Goal: Task Accomplishment & Management: Use online tool/utility

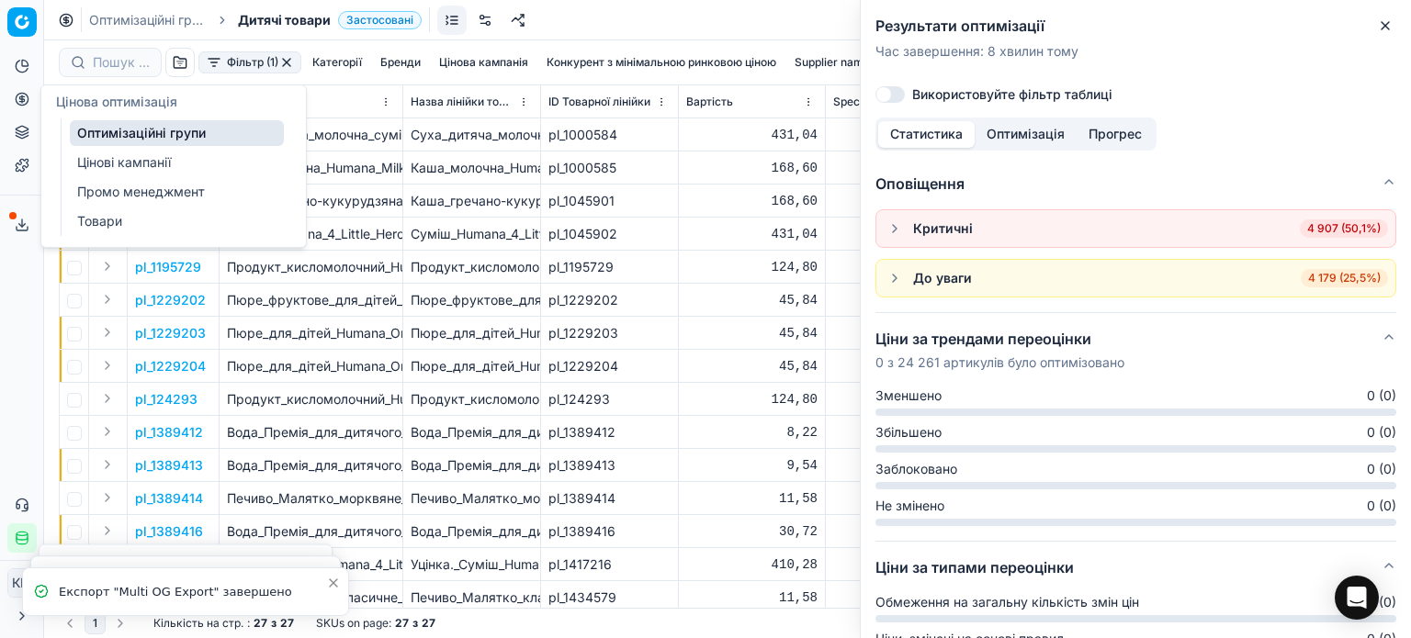
click at [107, 126] on link "Оптимізаційні групи" at bounding box center [177, 133] width 214 height 26
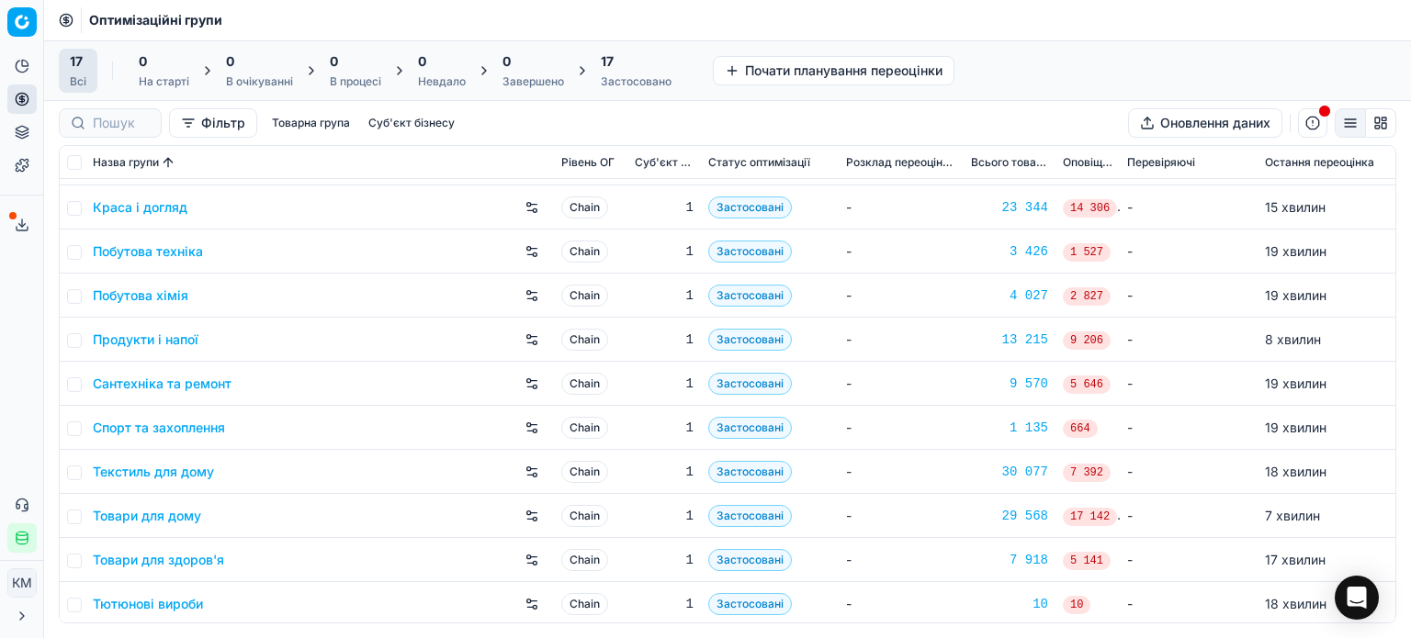
scroll to position [305, 0]
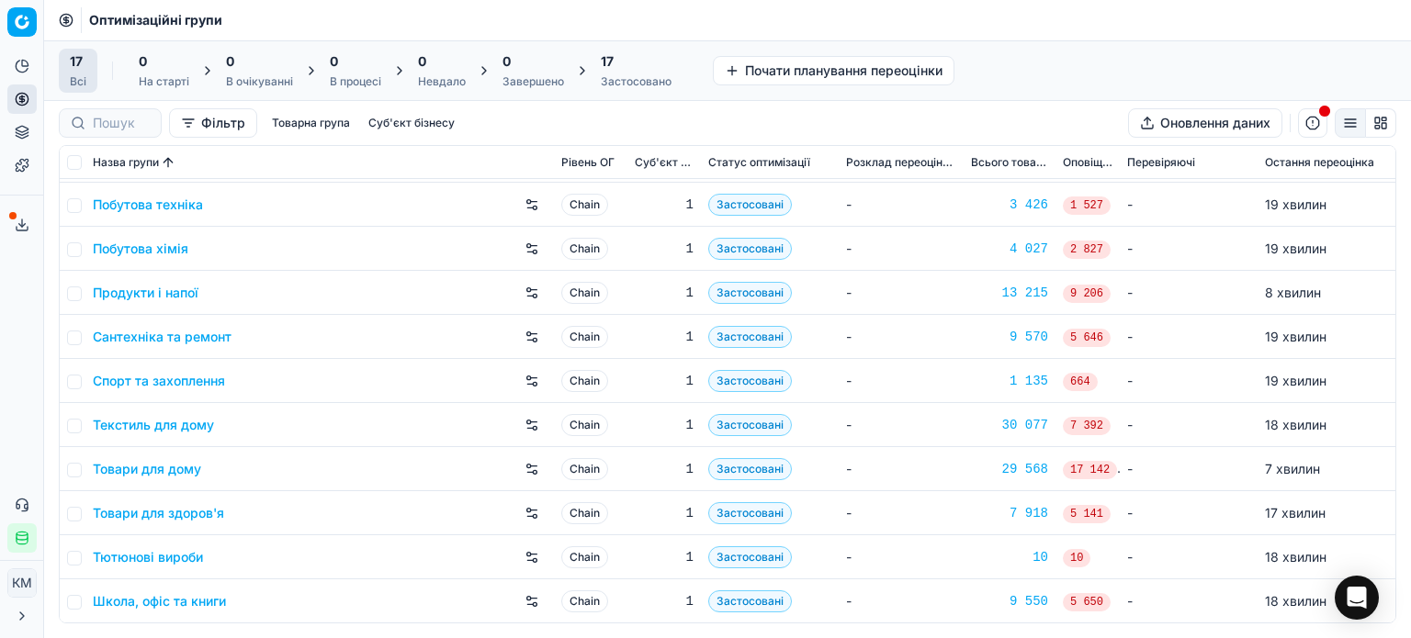
click at [186, 599] on link "Школа, офіс та книги" at bounding box center [159, 601] width 133 height 18
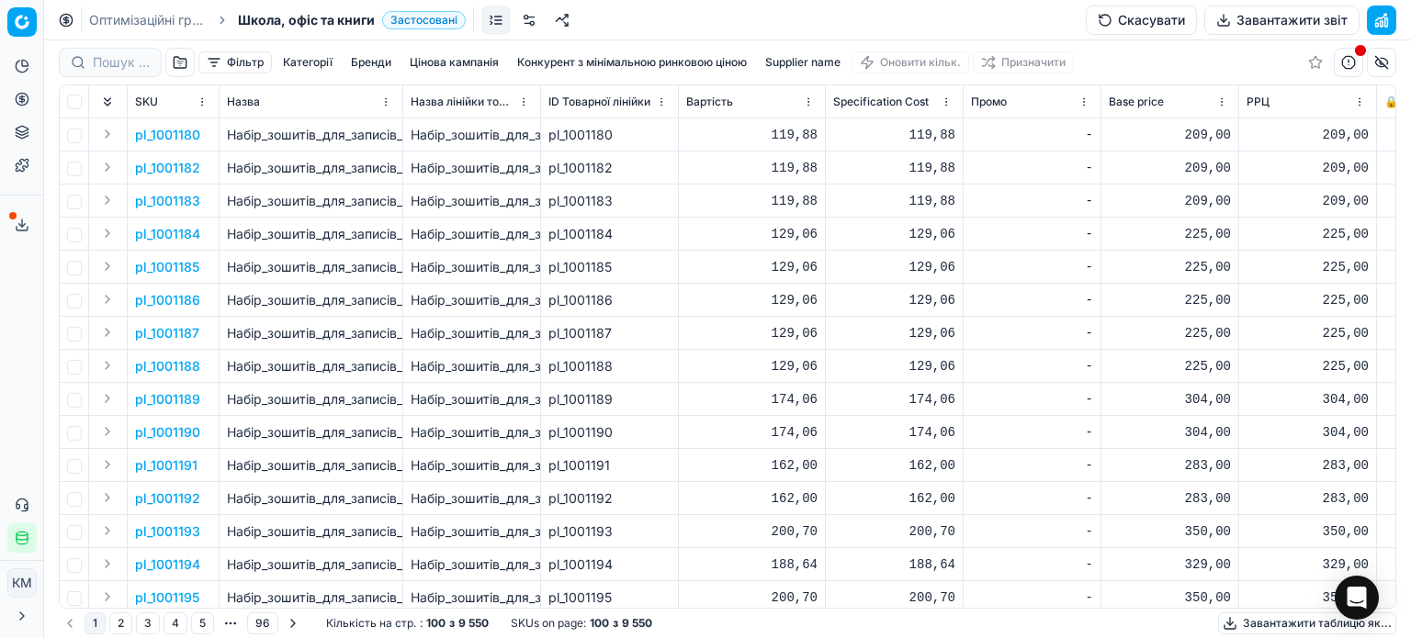
click at [245, 62] on button "Фільтр" at bounding box center [234, 62] width 73 height 22
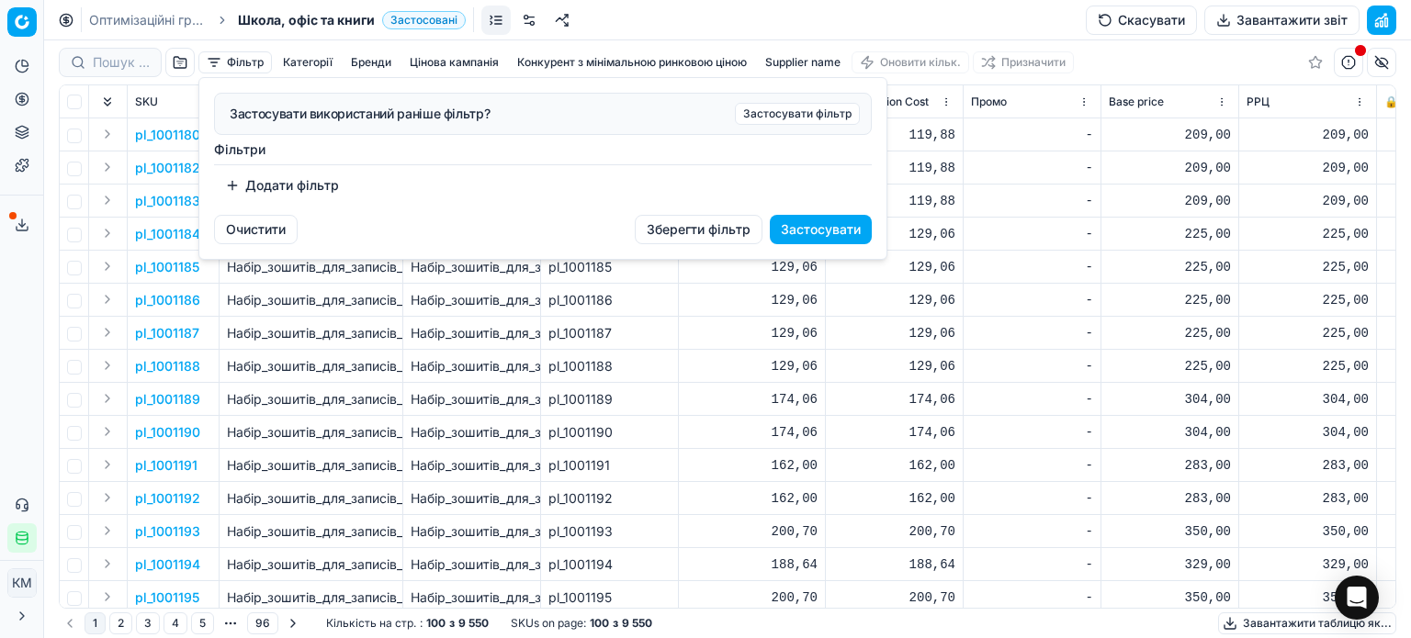
click at [289, 181] on button "Додати фільтр" at bounding box center [282, 185] width 136 height 29
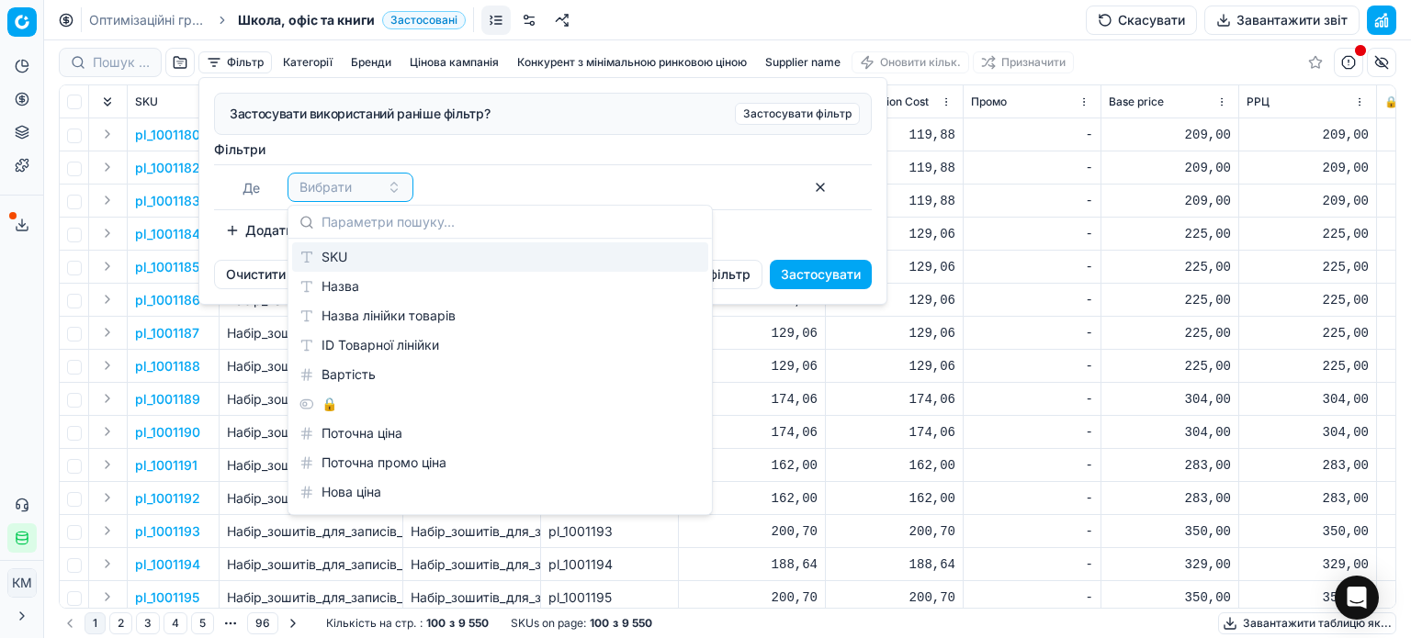
click at [349, 259] on div "SKU" at bounding box center [500, 256] width 416 height 29
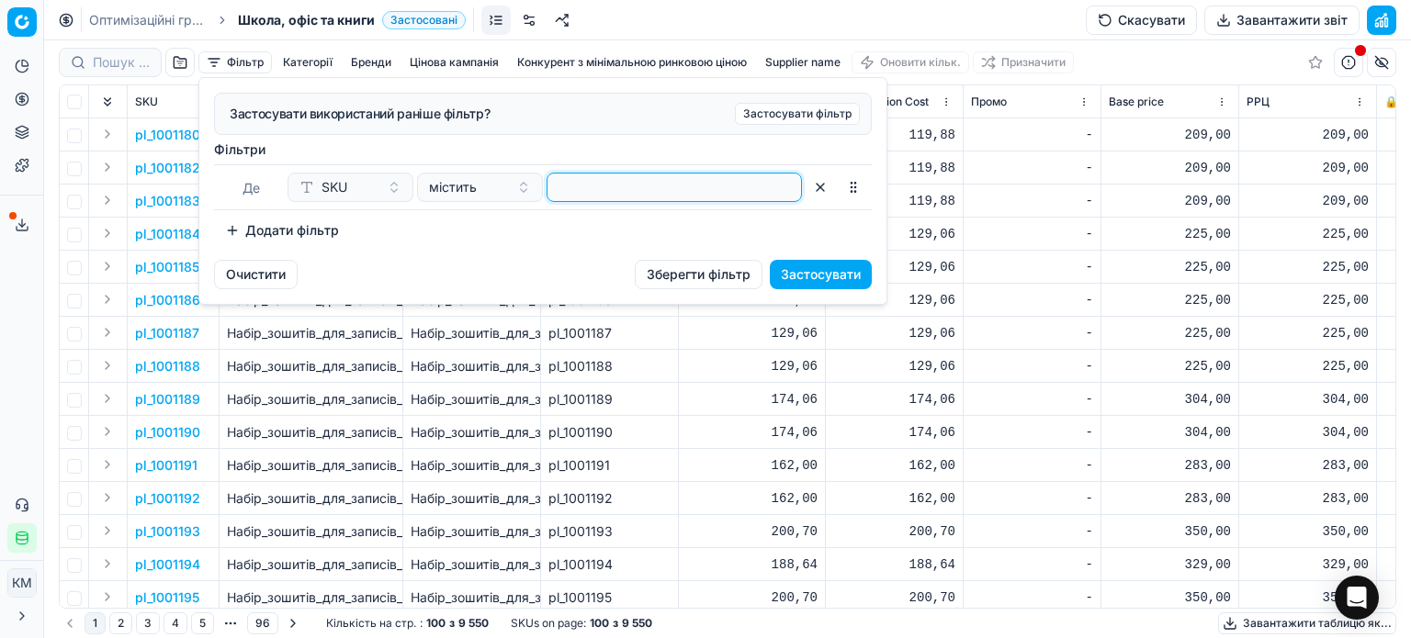
click at [575, 182] on input at bounding box center [674, 188] width 239 height 28
paste input "422365,699324,339968,765655,332834,822122,1065854,699940,759904,760093,781120,7…"
type input "422365,699324,339968,765655,332834,822122,1065854,699940,759904,760093,781120,7…"
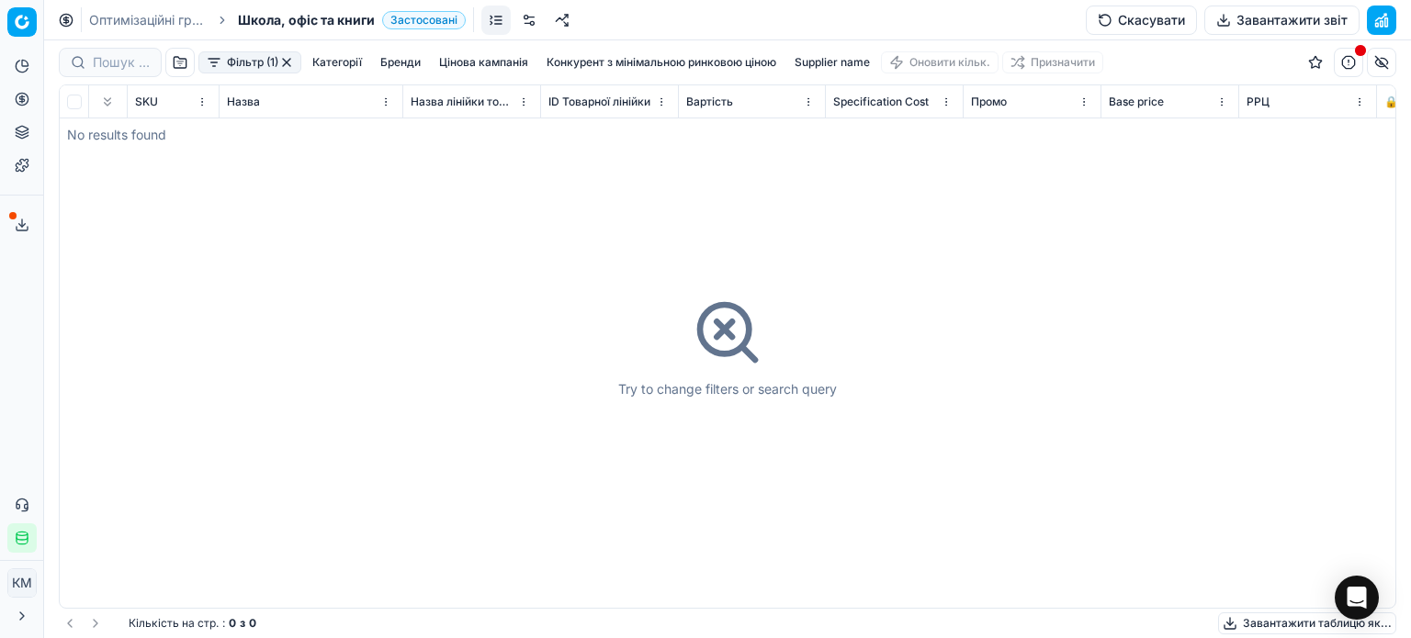
click at [242, 62] on button "Фільтр (1)" at bounding box center [249, 62] width 103 height 22
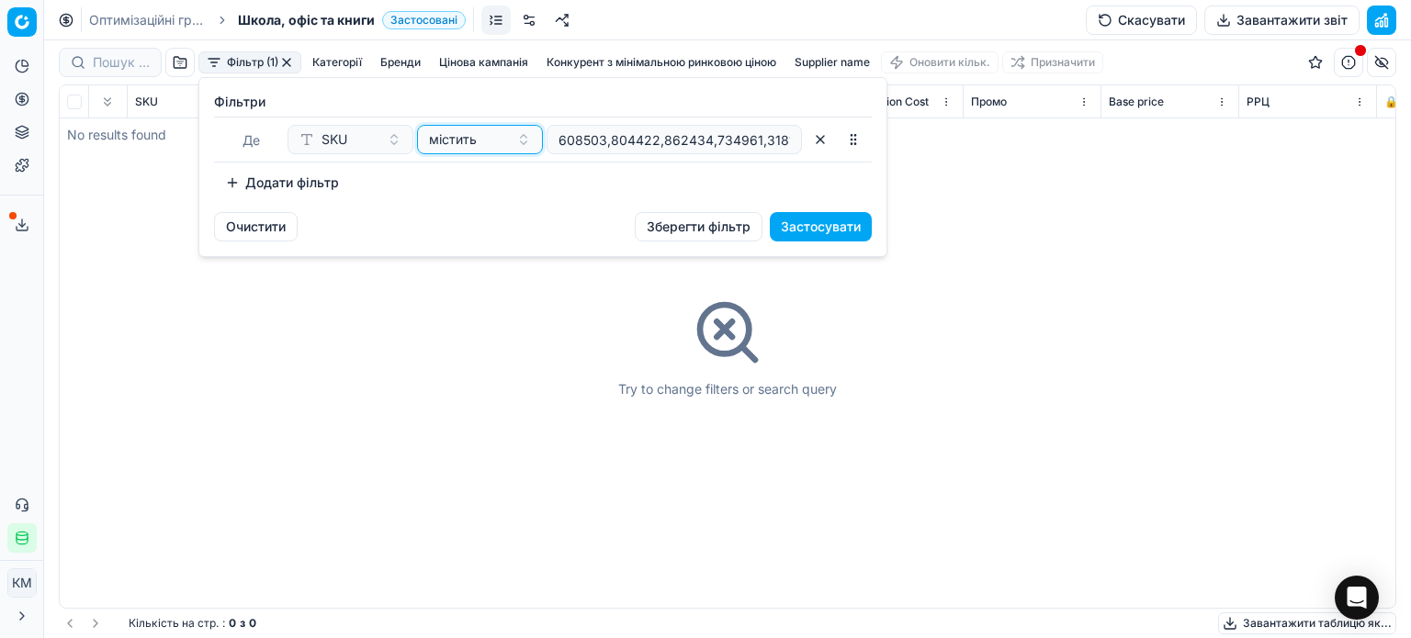
click at [512, 142] on button "містить" at bounding box center [480, 139] width 126 height 29
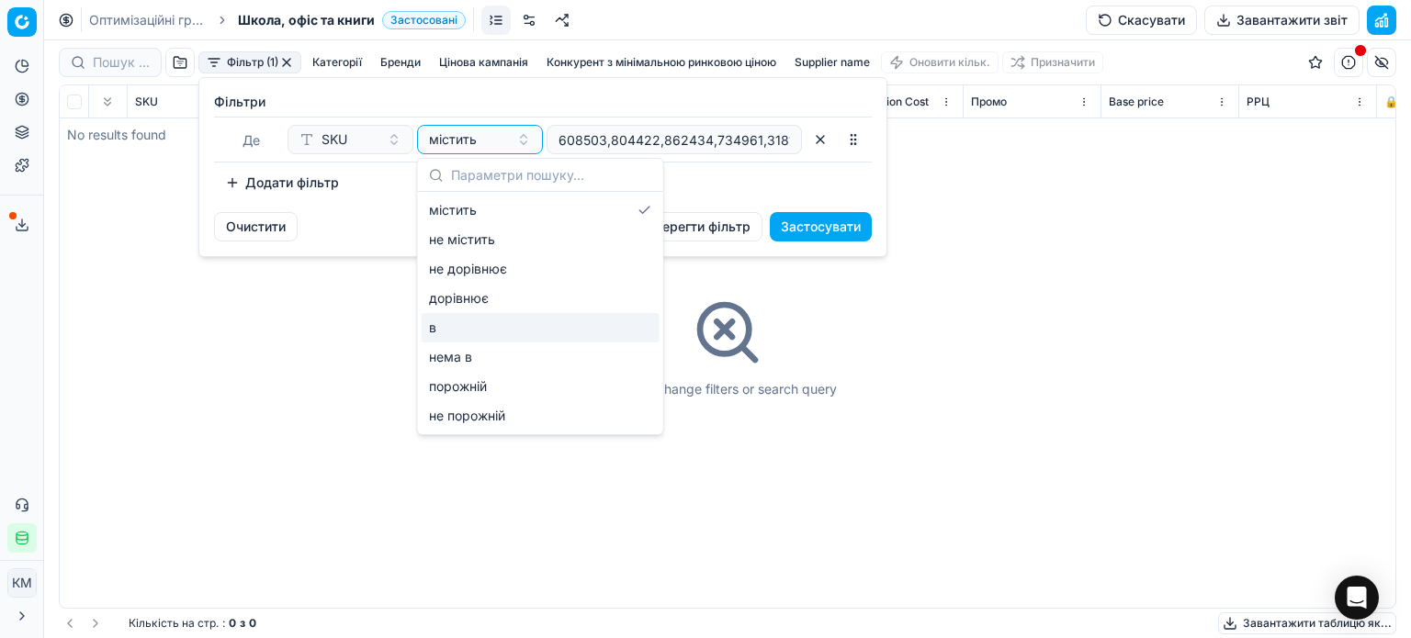
click at [465, 335] on div "в" at bounding box center [541, 327] width 238 height 29
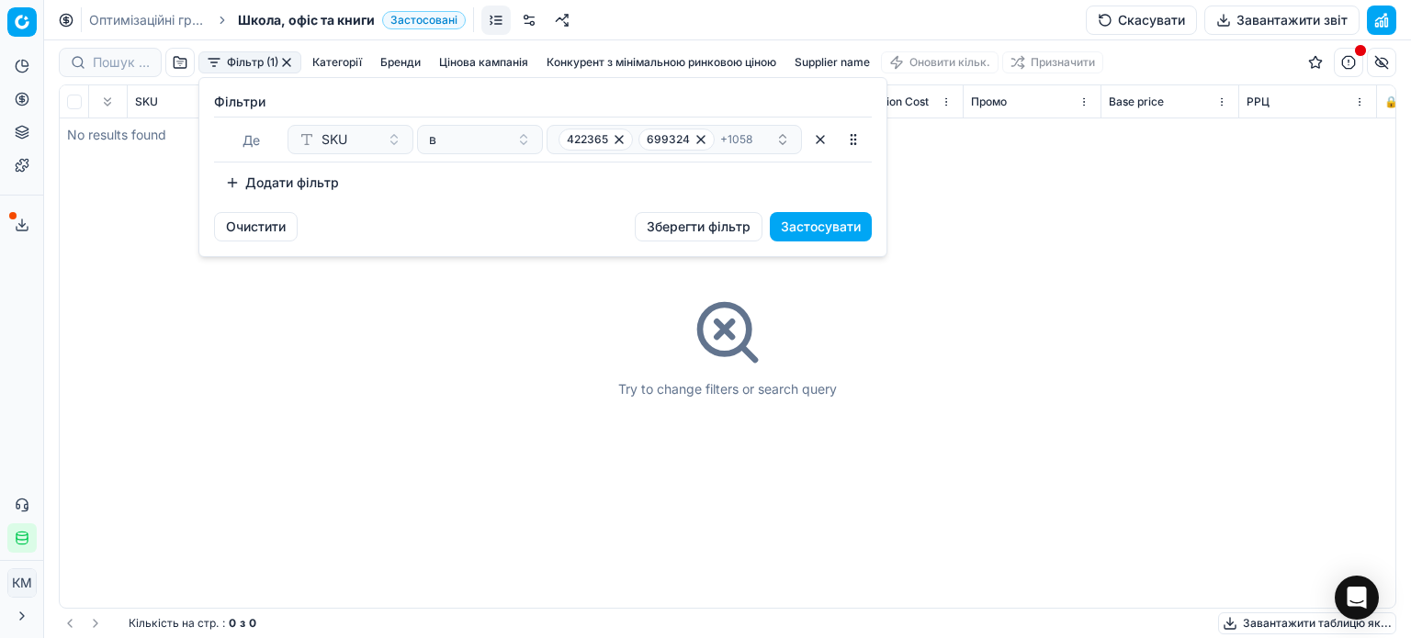
click at [832, 224] on button "Застосувати" at bounding box center [821, 226] width 102 height 29
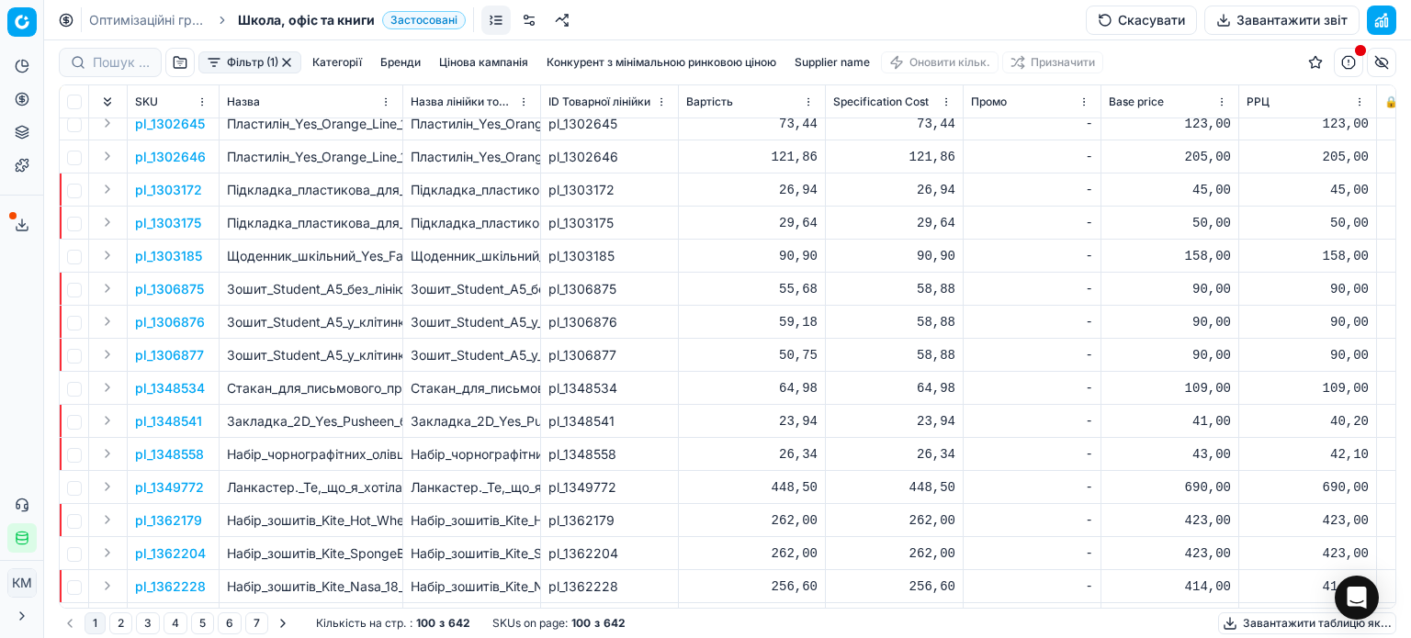
scroll to position [2830, 0]
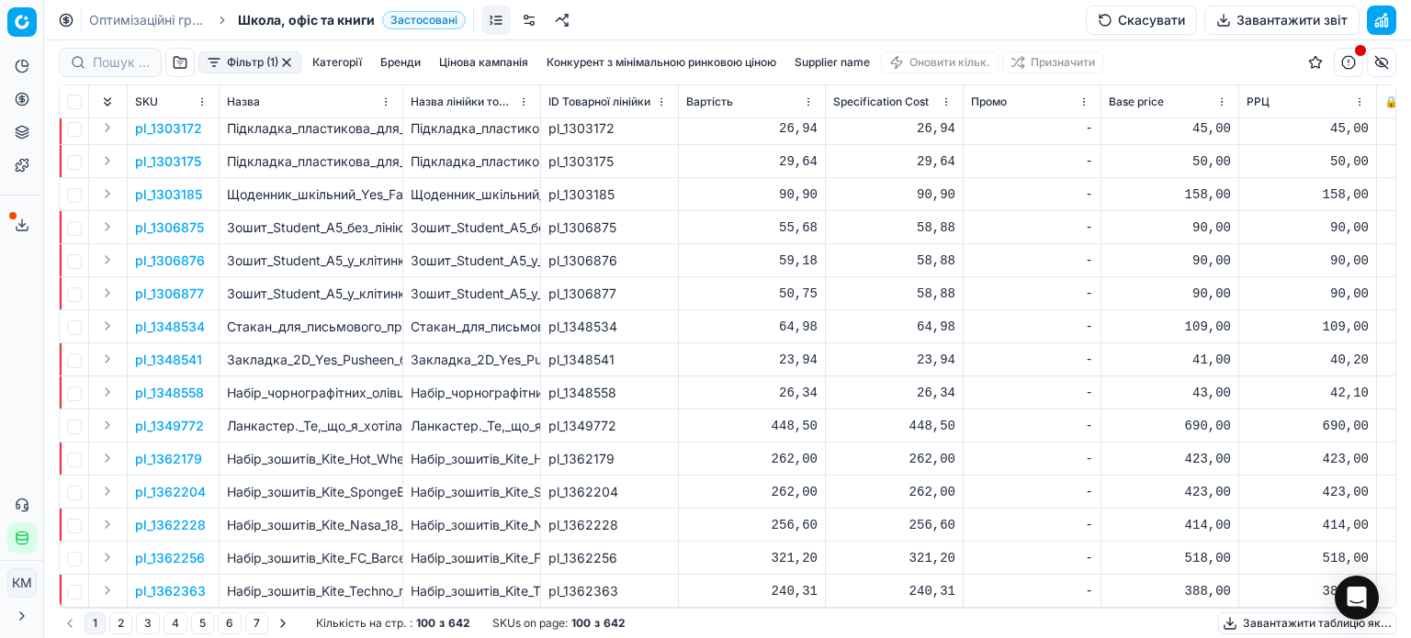
click at [1279, 623] on button "Завантажити таблицю як..." at bounding box center [1307, 624] width 178 height 22
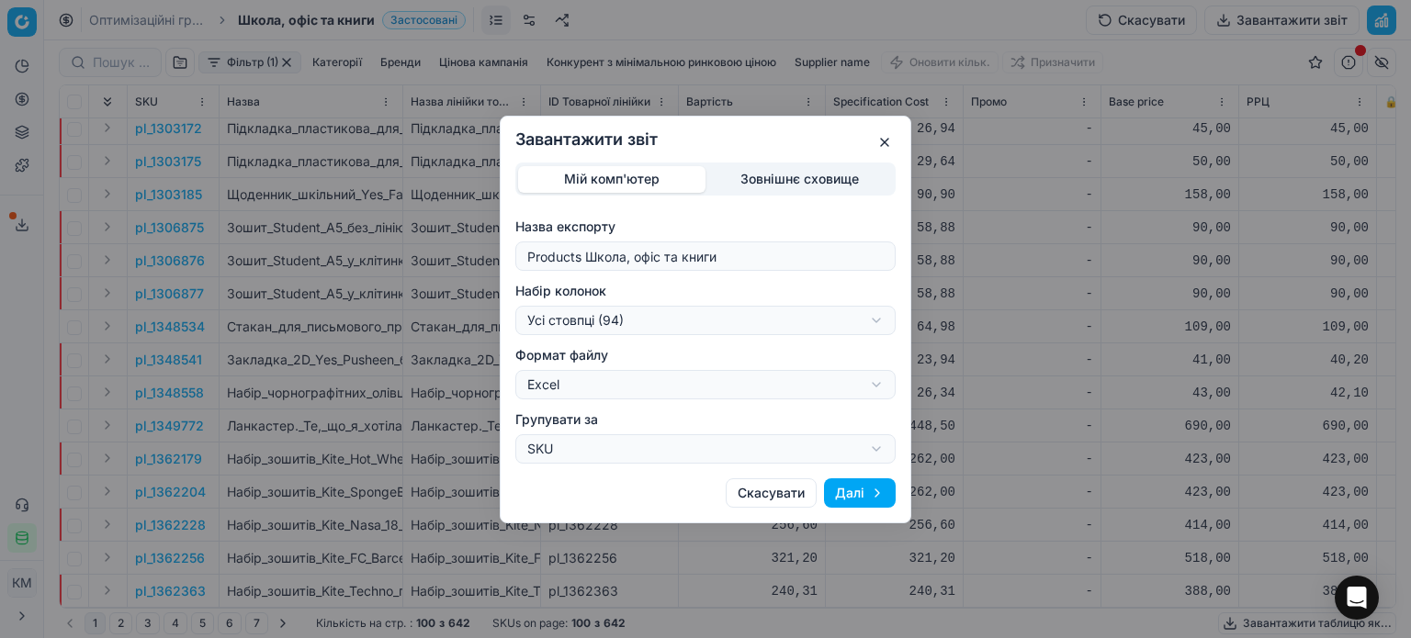
click at [863, 486] on button "Далі" at bounding box center [860, 492] width 72 height 29
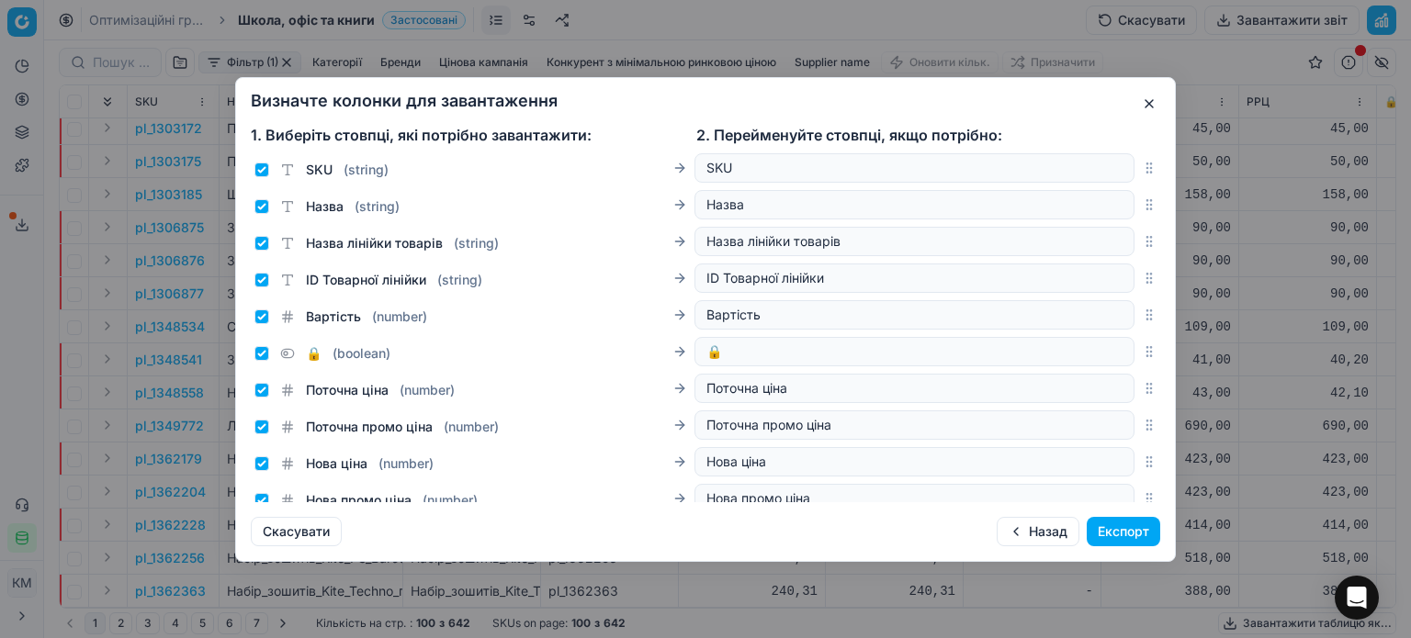
click at [1130, 529] on button "Експорт" at bounding box center [1122, 531] width 73 height 29
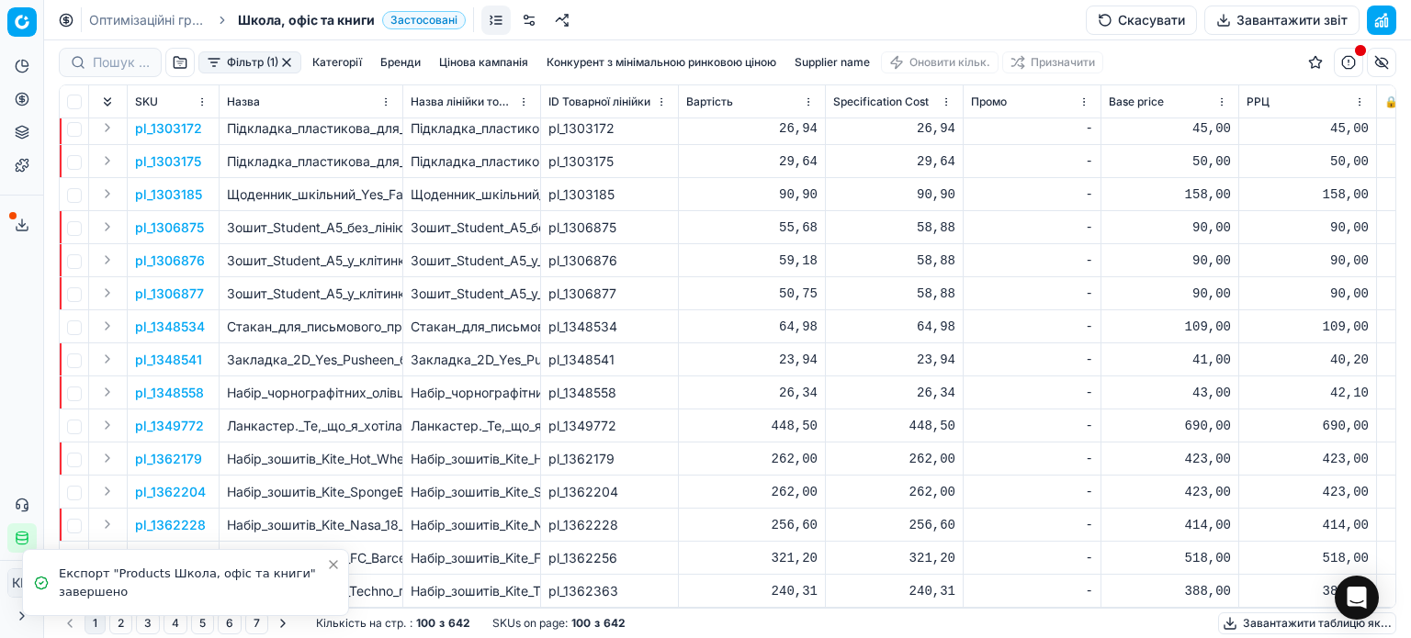
click at [126, 577] on div "Експорт "Products Школа, офіс та книги" завершено" at bounding box center [192, 583] width 267 height 36
click at [37, 576] on icon "Notifications alt+T" at bounding box center [41, 583] width 15 height 15
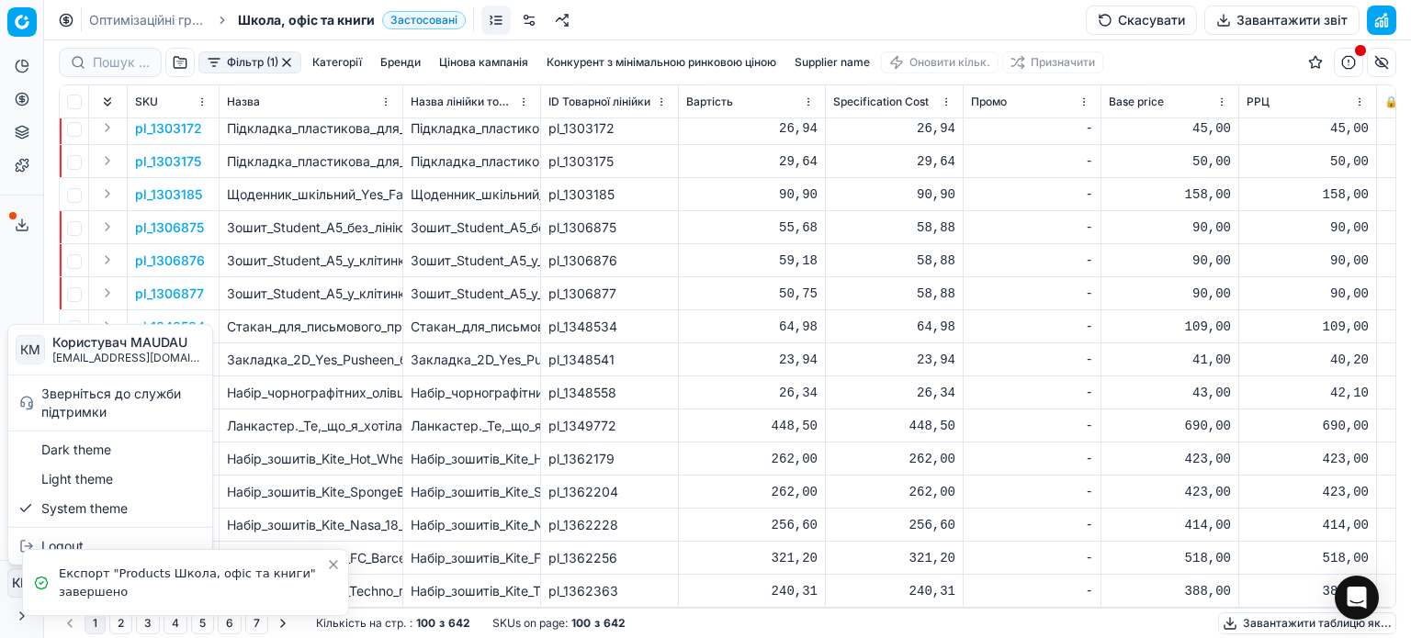
click at [11, 581] on html "Pricing platform Аналітика Цінова оптимізація Асортимент продукції Шаблони Серв…" at bounding box center [705, 319] width 1411 height 638
click at [110, 347] on span "Користувач MAUDAU" at bounding box center [128, 342] width 152 height 17
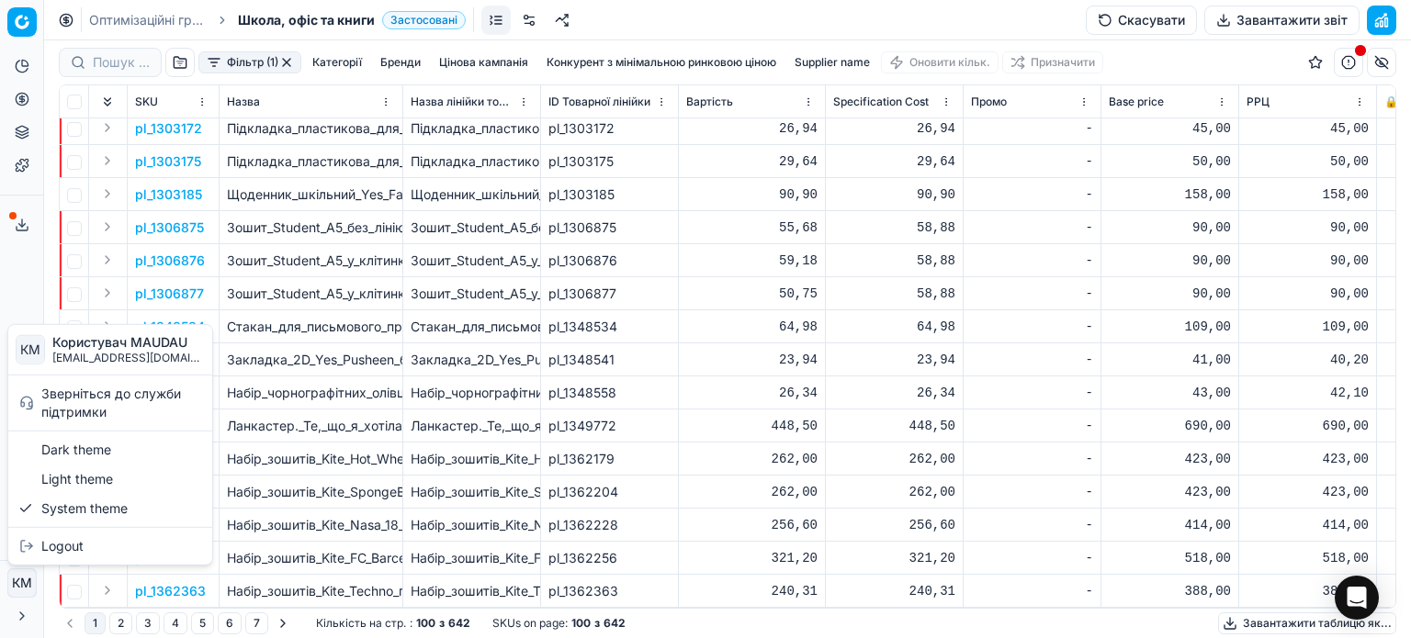
click at [107, 340] on span "Користувач MAUDAU" at bounding box center [128, 342] width 152 height 17
click at [31, 348] on span "КM" at bounding box center [31, 350] width 28 height 28
click at [70, 506] on div "System theme" at bounding box center [110, 507] width 197 height 29
click at [22, 587] on html "Pricing platform Аналітика Цінова оптимізація Асортимент продукції Шаблони Серв…" at bounding box center [705, 319] width 1411 height 638
click at [67, 402] on div "Зверніться до служби підтримки" at bounding box center [110, 402] width 197 height 48
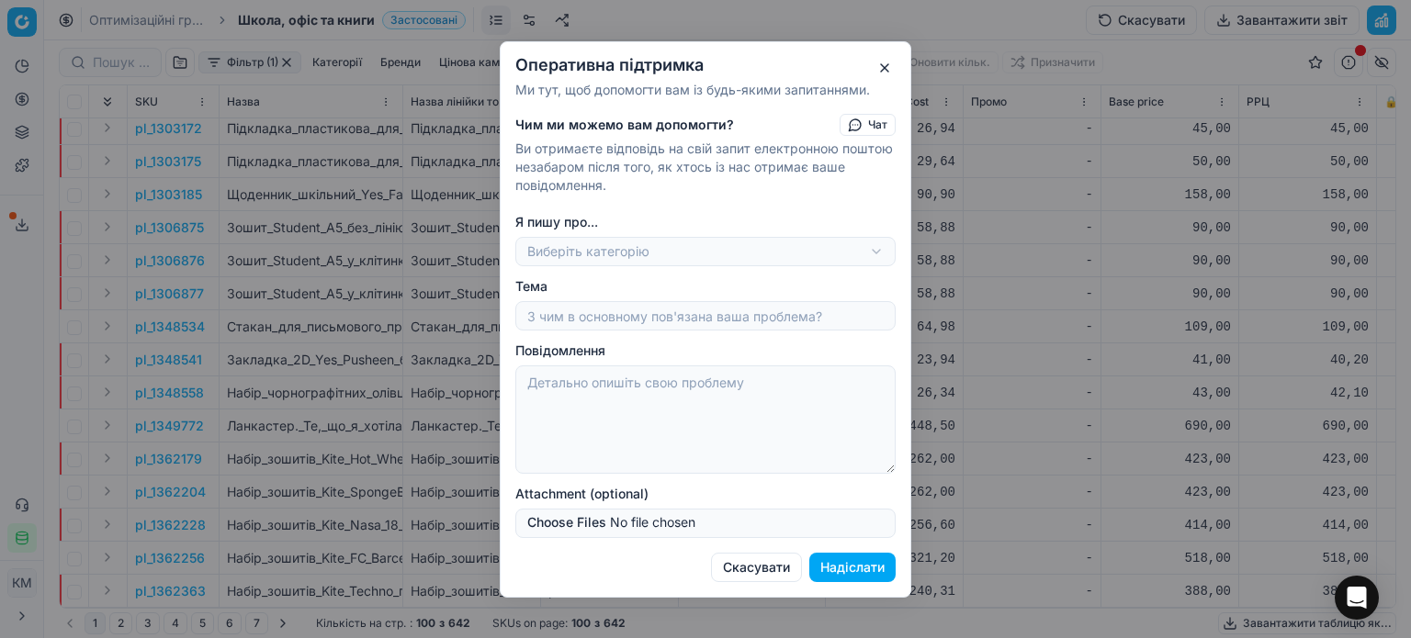
click at [886, 62] on button "button" at bounding box center [884, 68] width 22 height 22
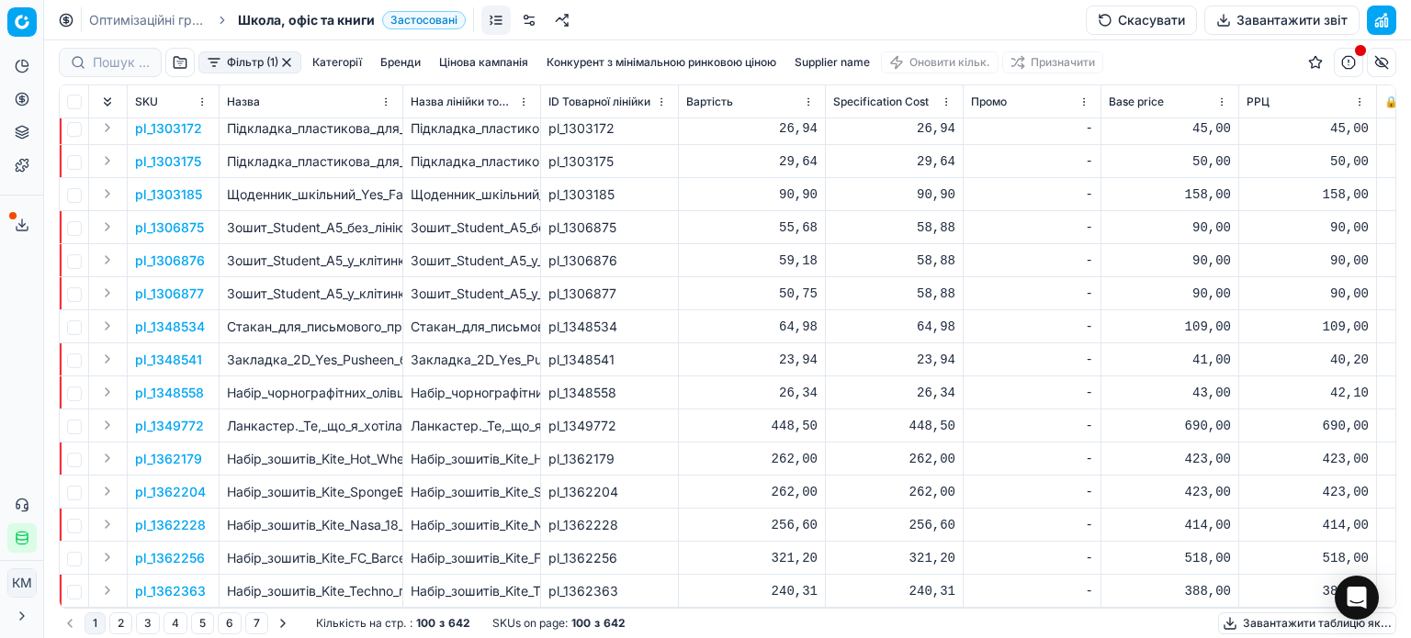
click at [24, 617] on icon at bounding box center [22, 616] width 15 height 15
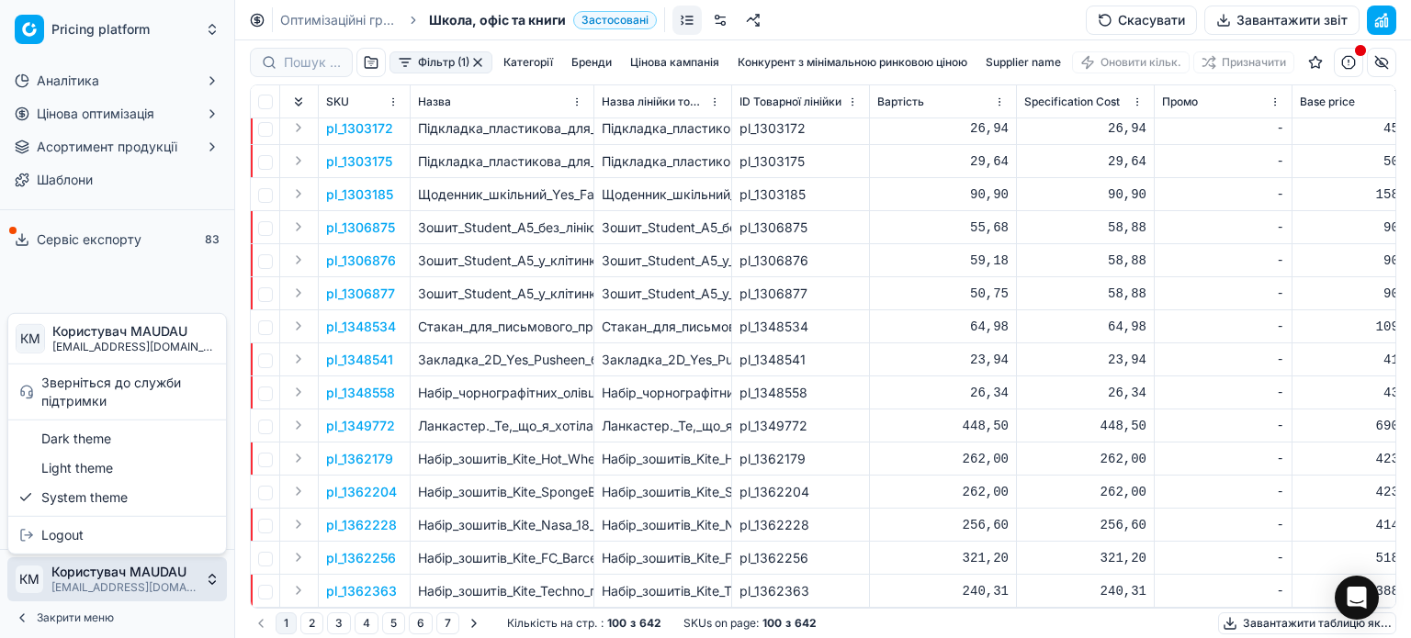
click at [70, 576] on html "Pricing platform Аналітика Цінова оптимізація Асортимент продукції Шаблони Серв…" at bounding box center [705, 319] width 1411 height 638
click at [111, 279] on html "Pricing platform Аналітика Цінова оптимізація Асортимент продукції Шаблони Серв…" at bounding box center [705, 319] width 1411 height 638
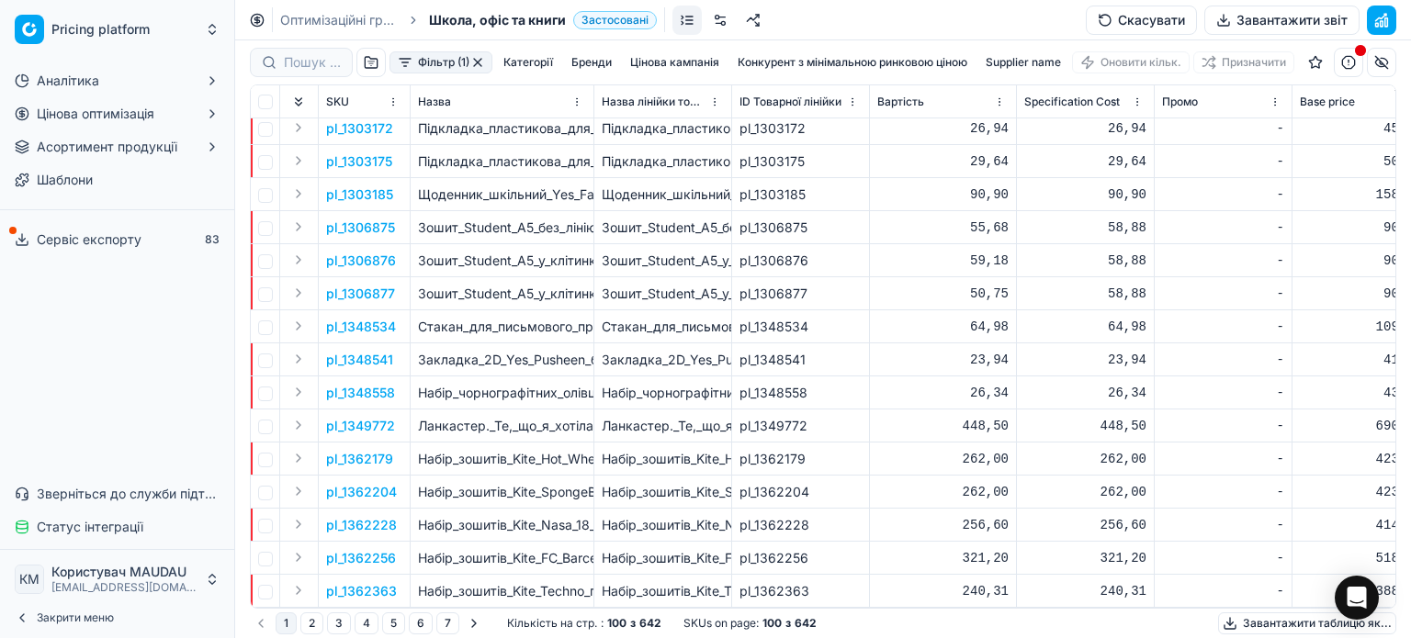
click at [101, 223] on div "Сервіс експорту 83" at bounding box center [117, 240] width 234 height 44
click at [105, 233] on span "Сервіс експорту" at bounding box center [89, 240] width 105 height 18
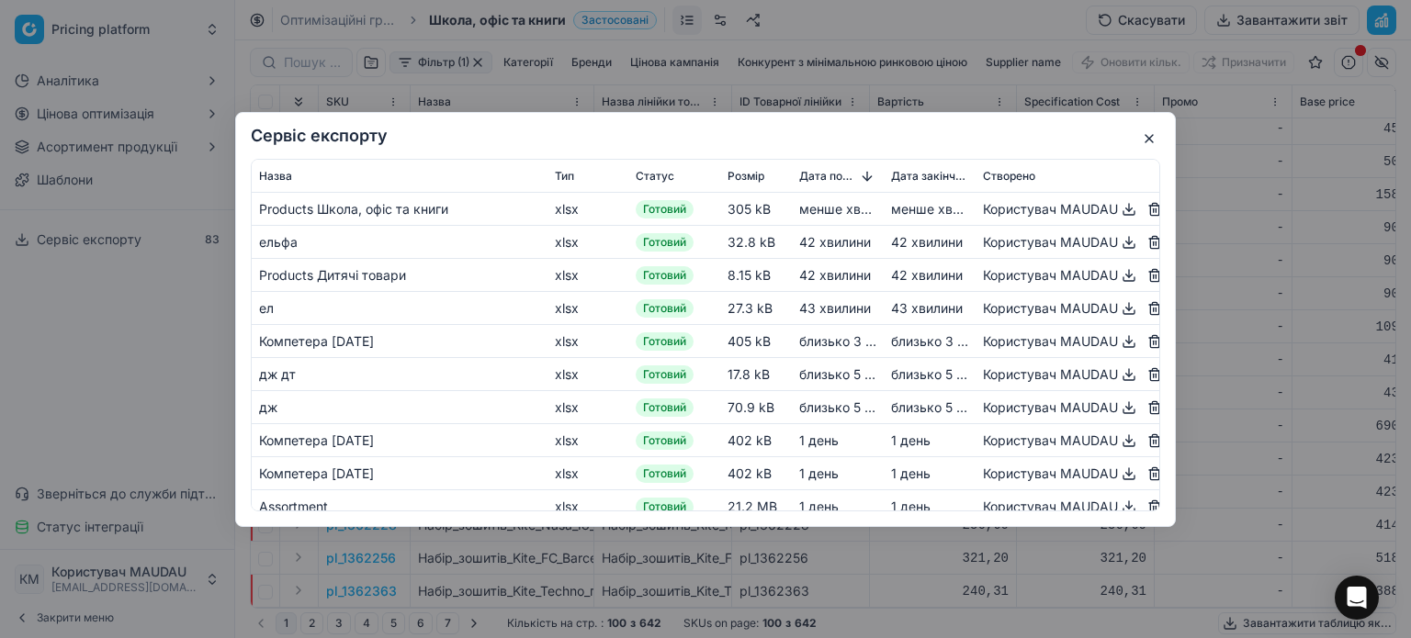
click at [1118, 208] on button "button" at bounding box center [1129, 208] width 22 height 22
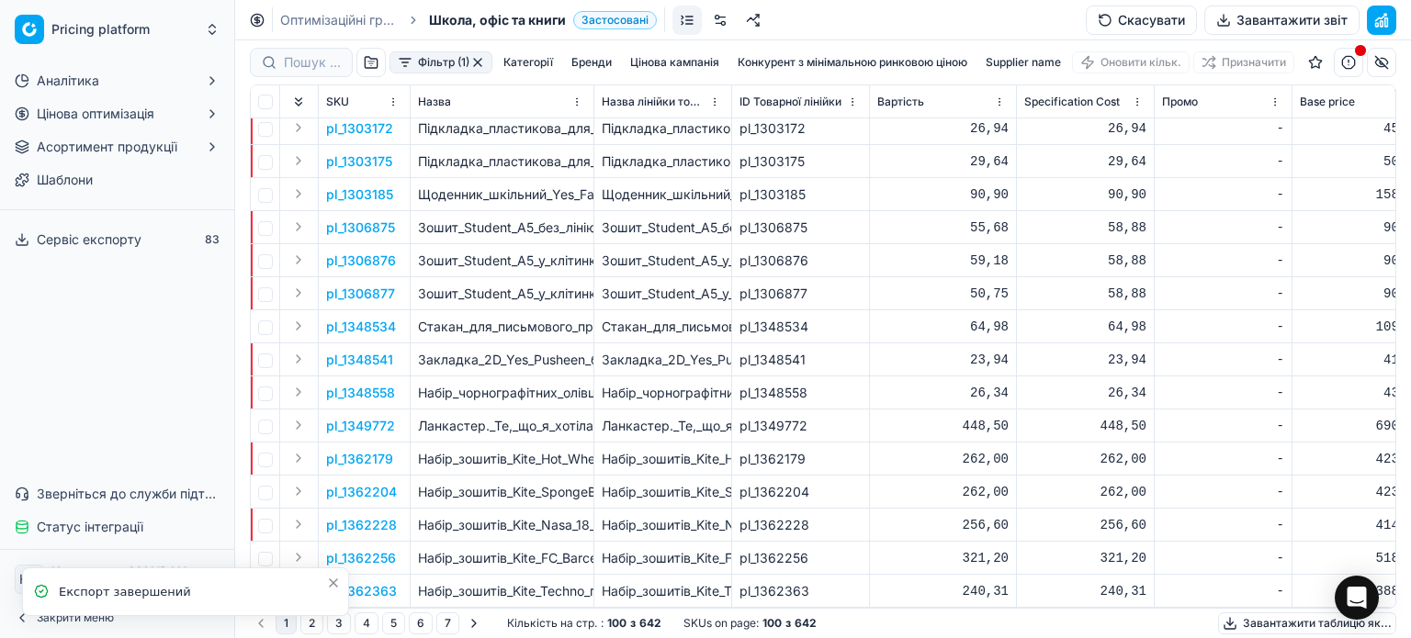
click at [96, 350] on div "Сервіс експорту Назва Тип Статус Розмір Дата початку Дата закінчення Створено P…" at bounding box center [705, 319] width 1411 height 638
click at [14, 613] on button "Закрити меню" at bounding box center [116, 618] width 219 height 26
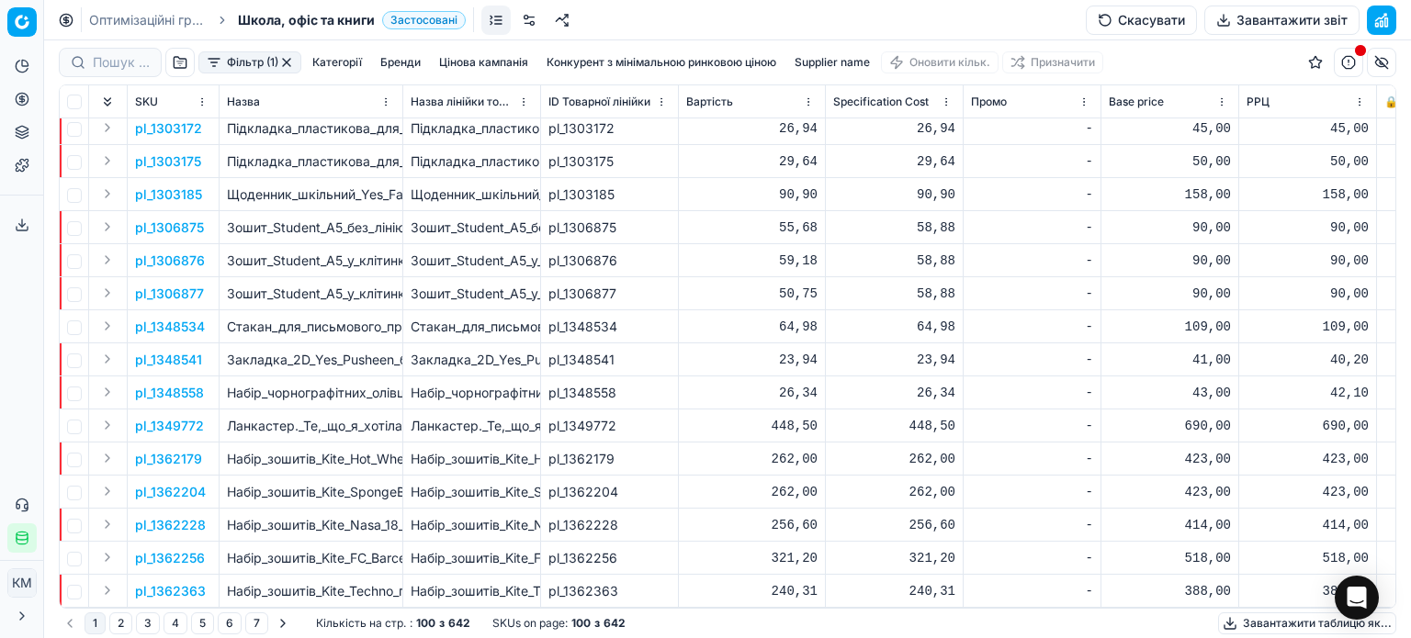
scroll to position [2830, 0]
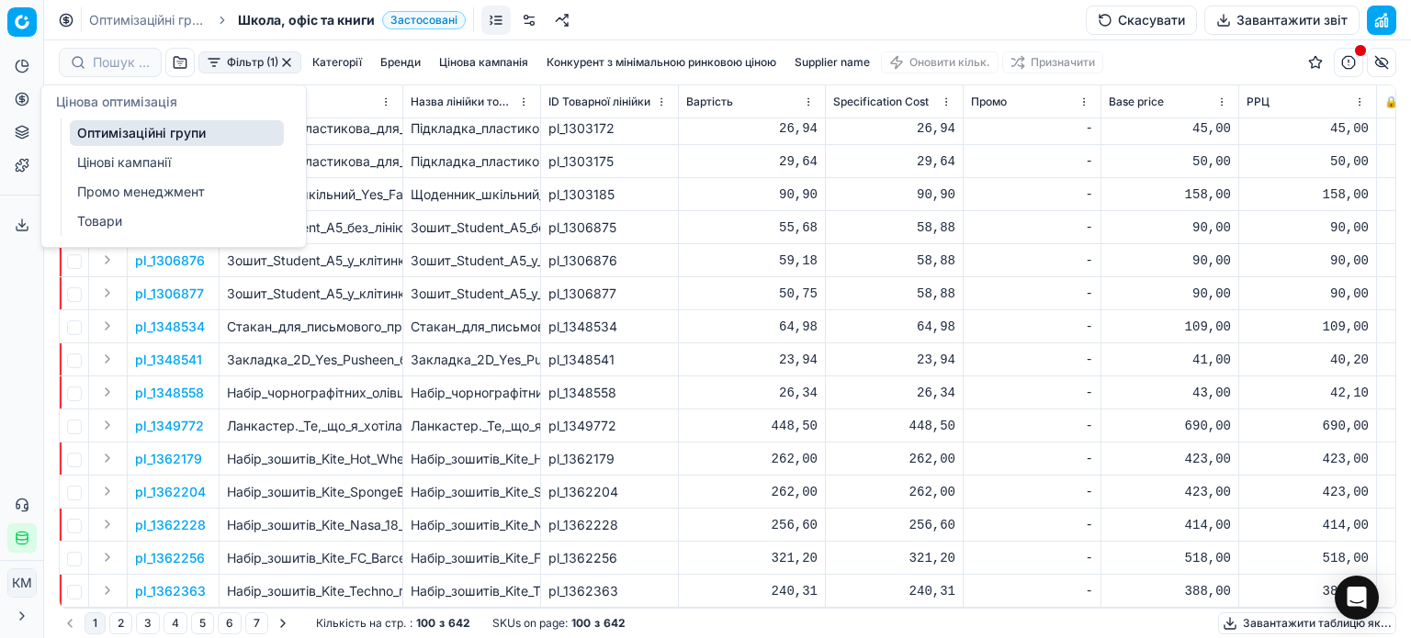
click at [100, 123] on link "Оптимізаційні групи" at bounding box center [177, 133] width 214 height 26
